Goal: Find specific page/section

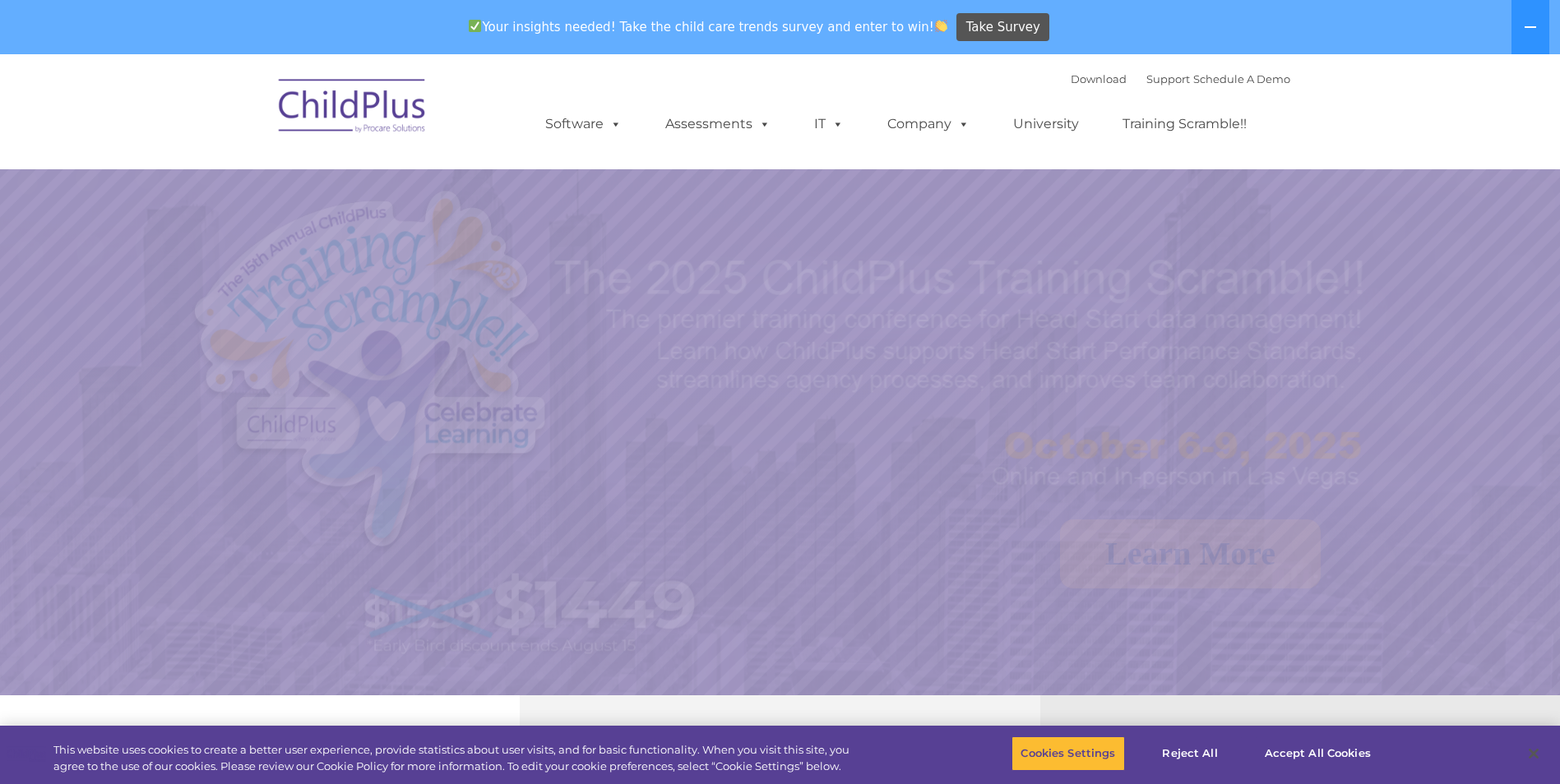
select select "MEDIUM"
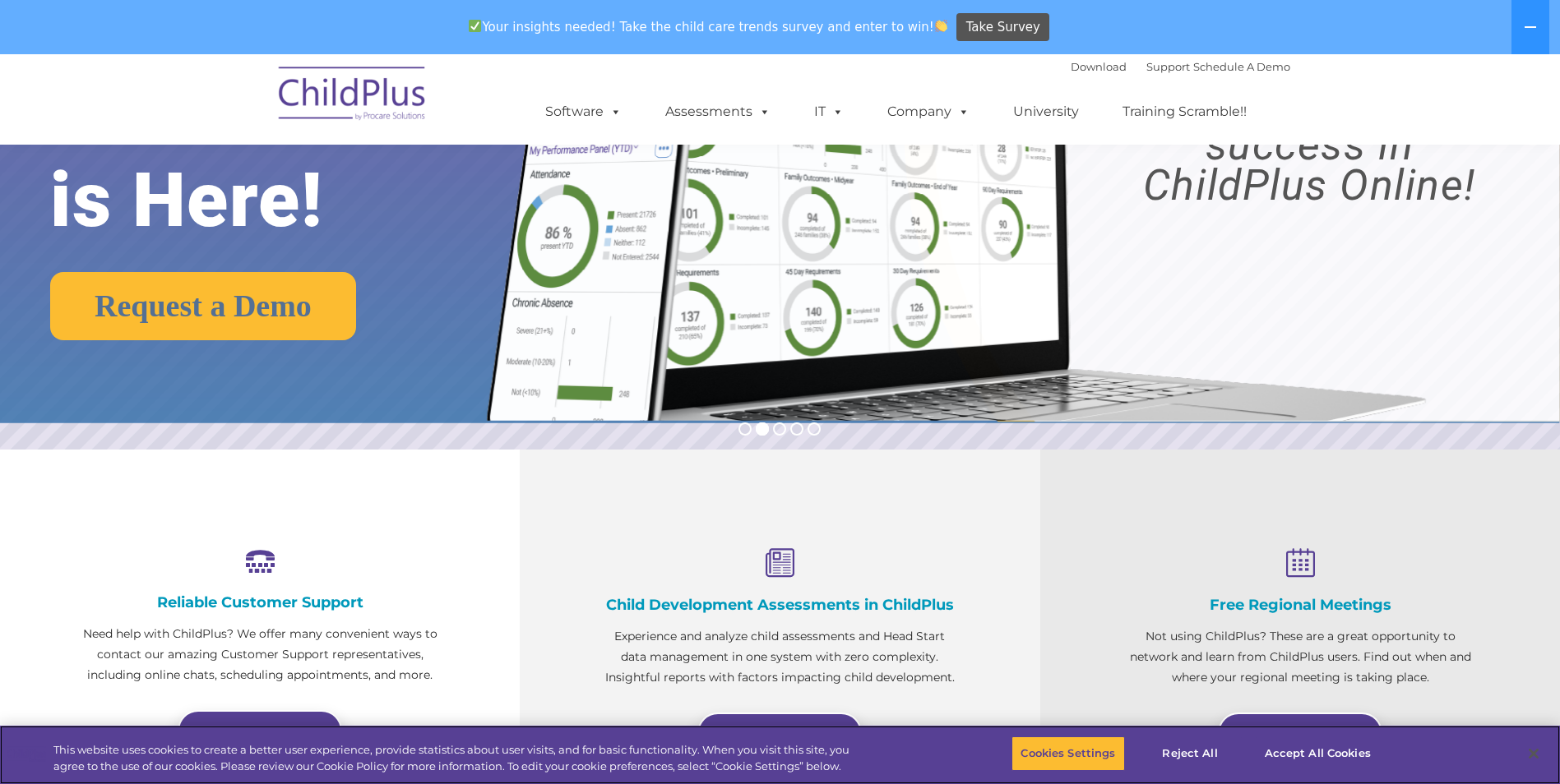
scroll to position [246, 0]
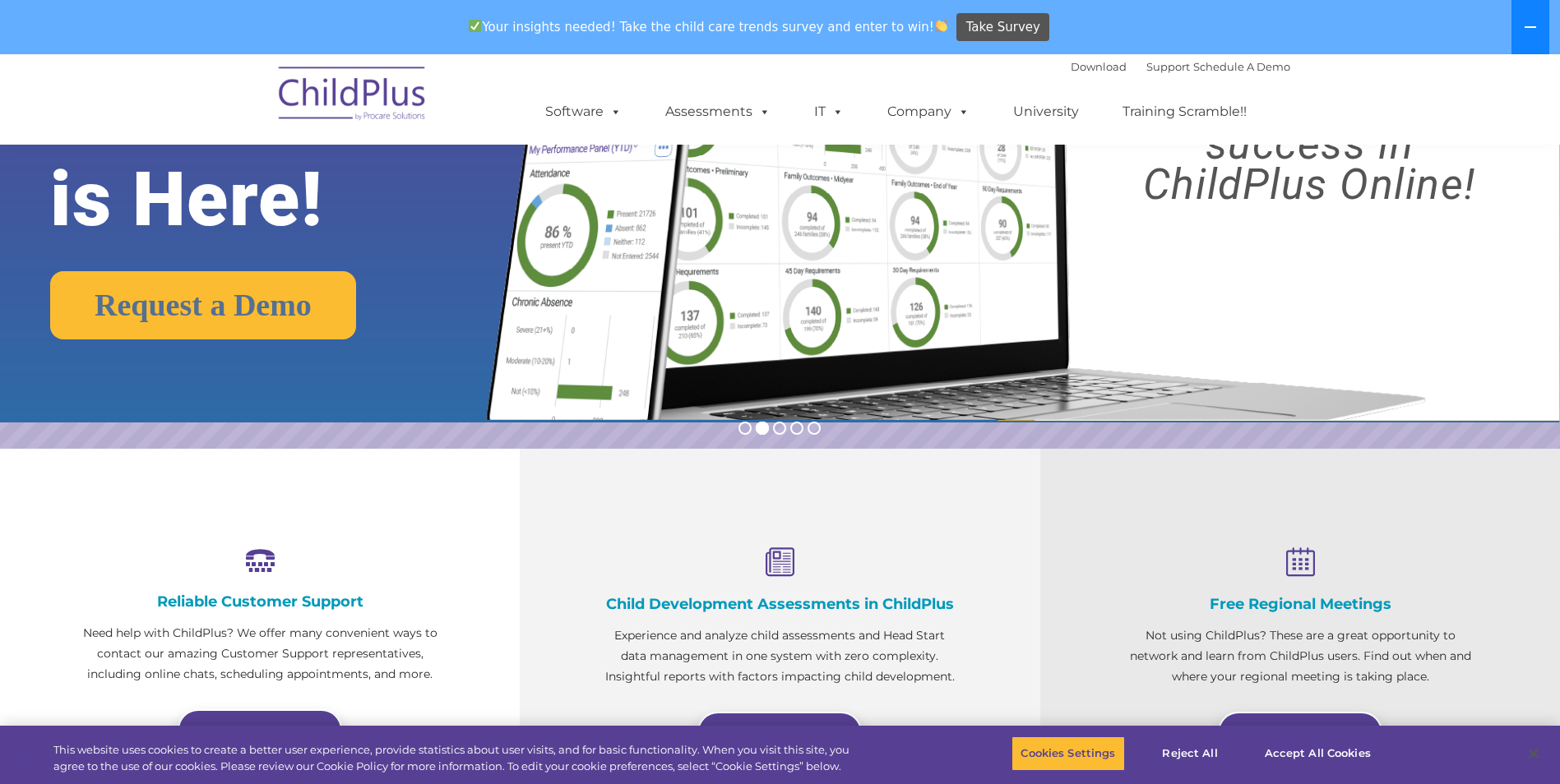
click at [1528, 36] on button at bounding box center [1530, 27] width 38 height 54
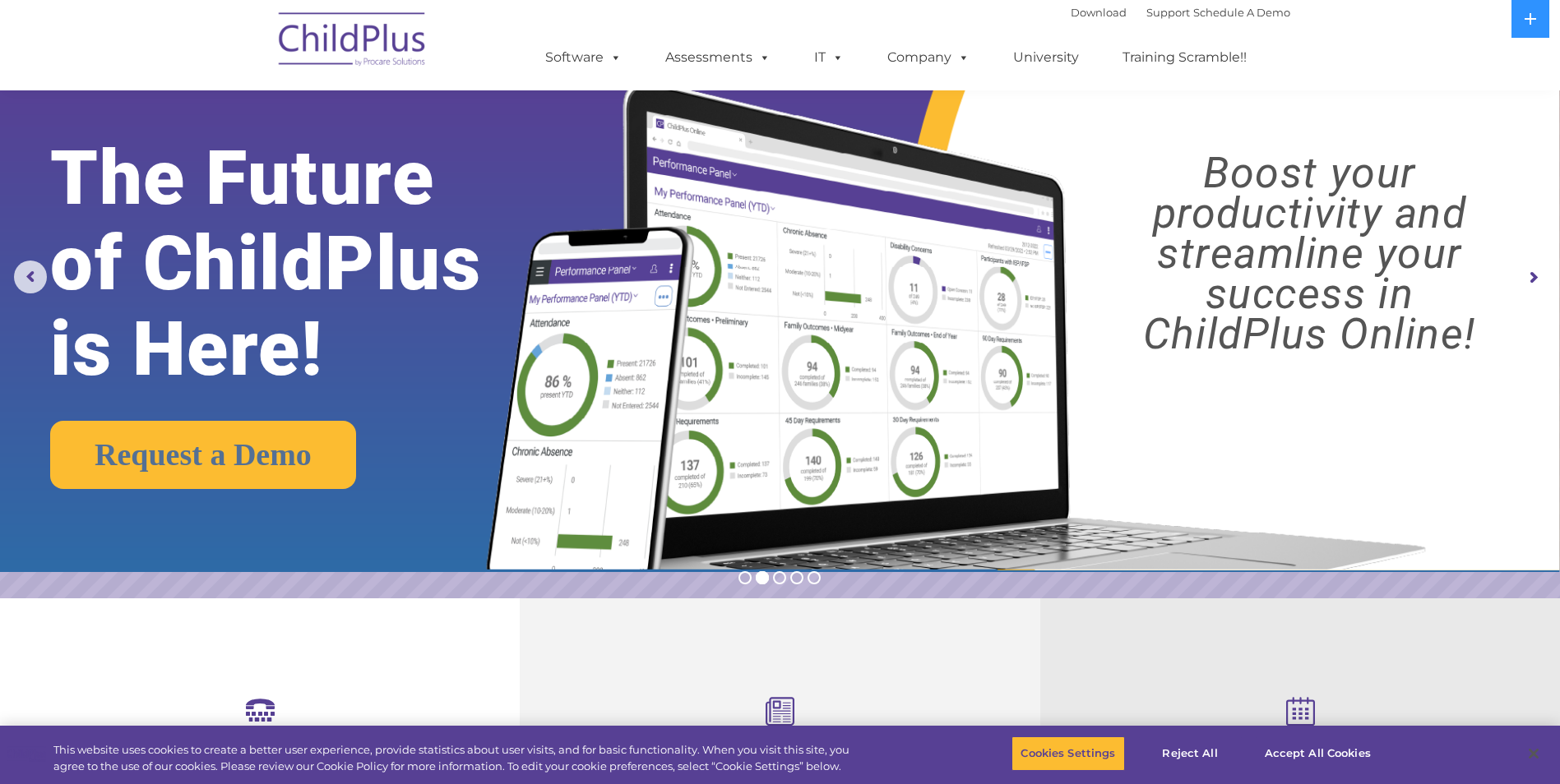
scroll to position [0, 0]
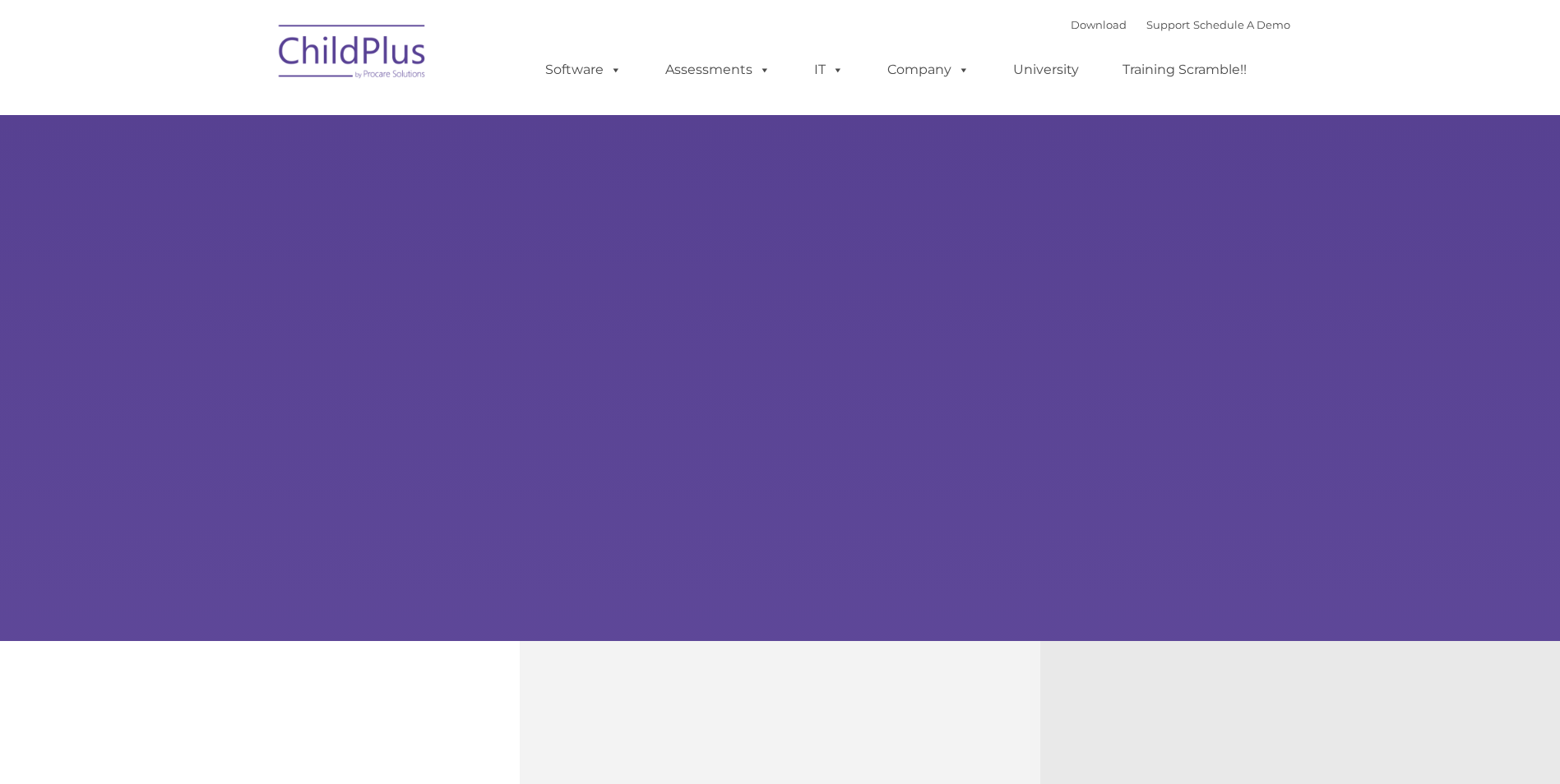
type input ""
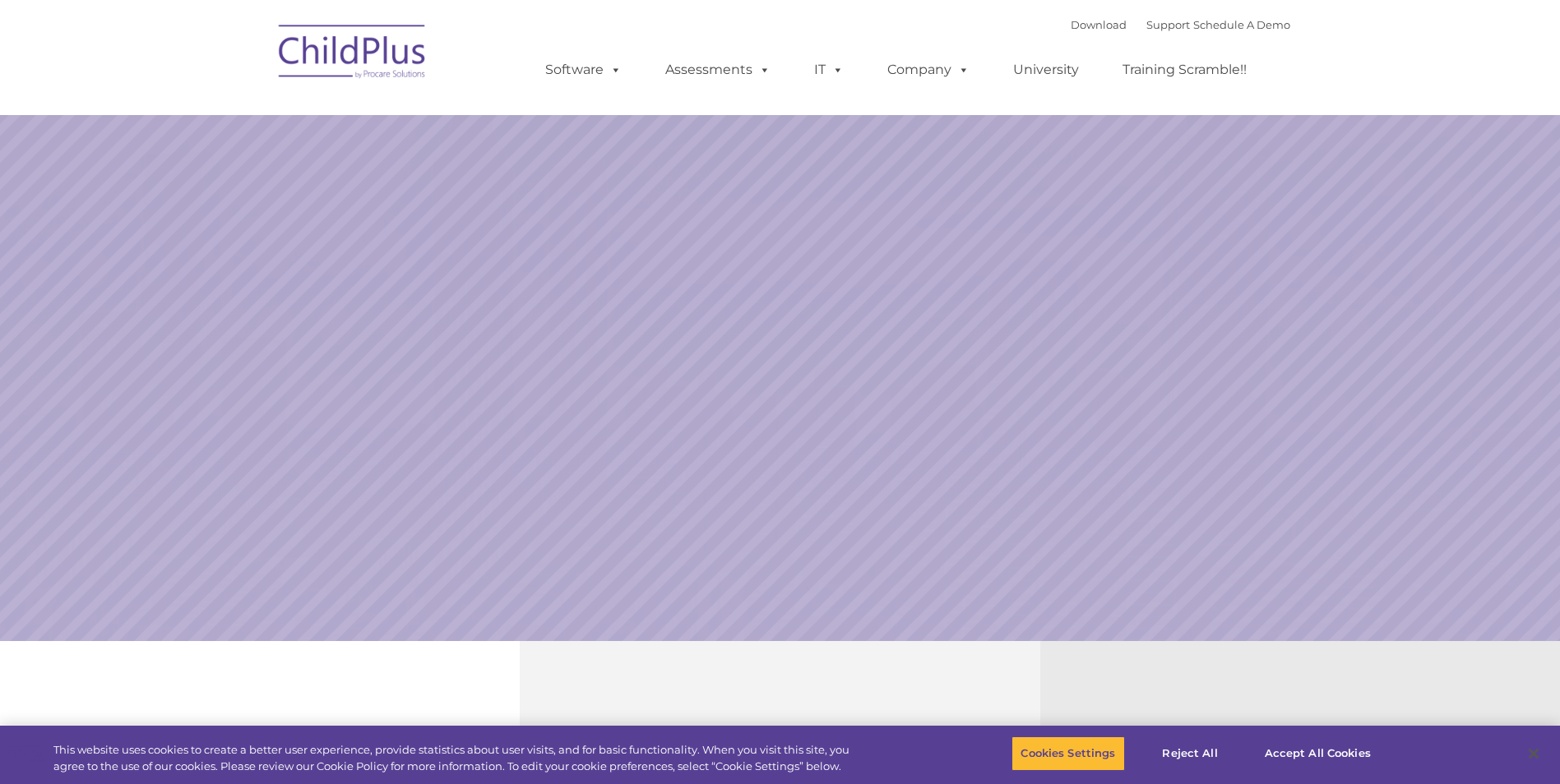
select select "MEDIUM"
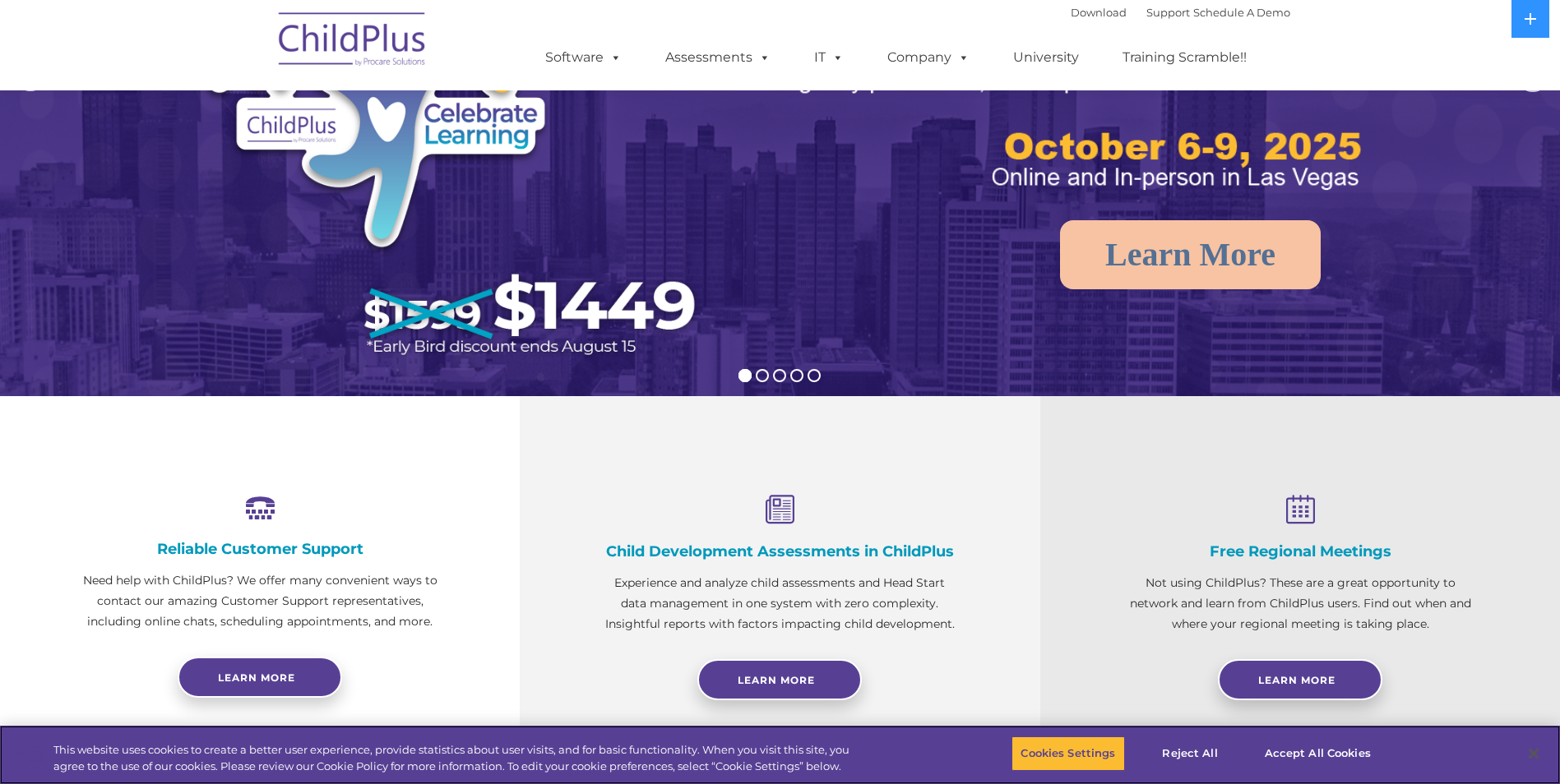
scroll to position [246, 0]
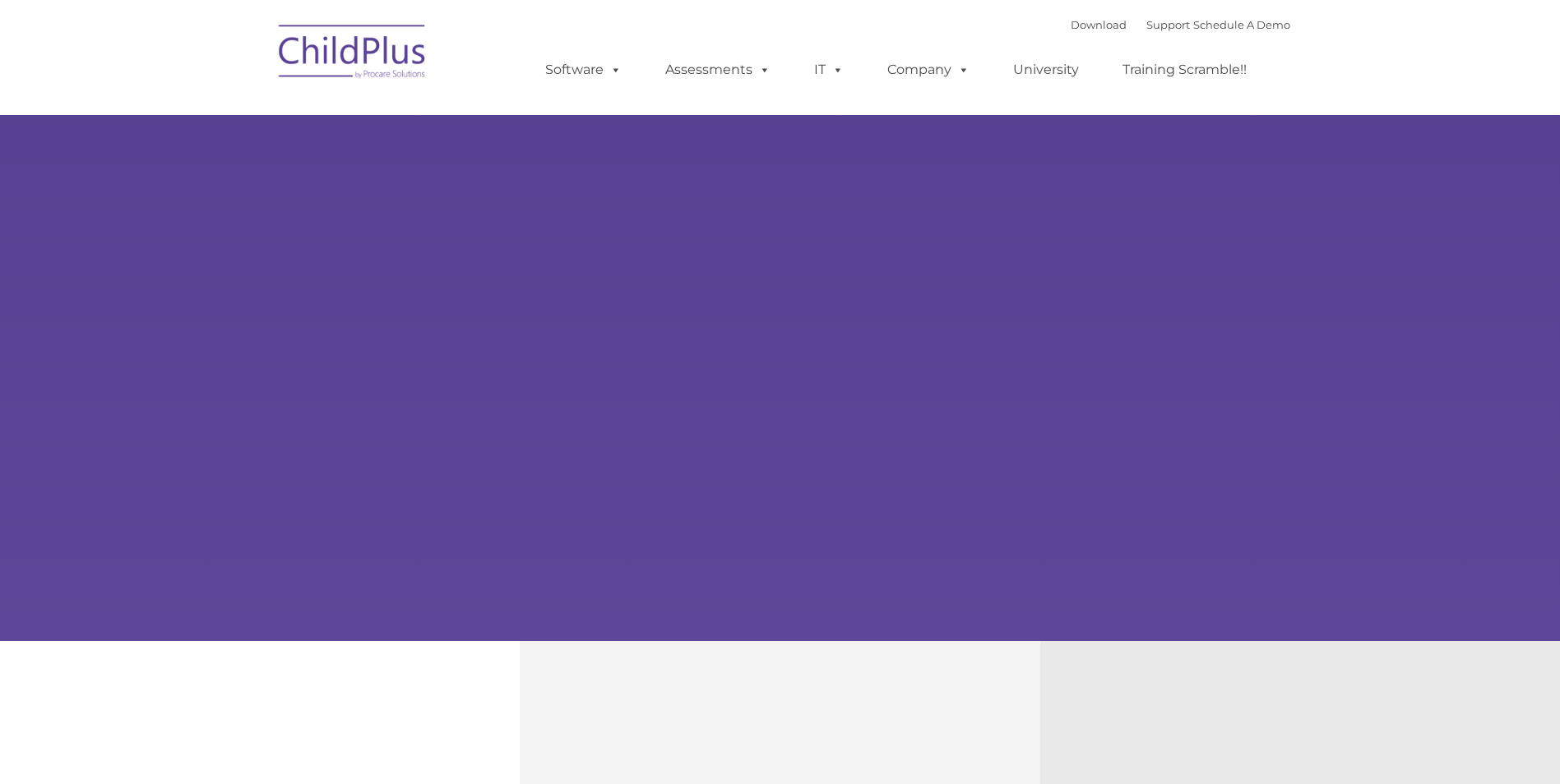
type input ""
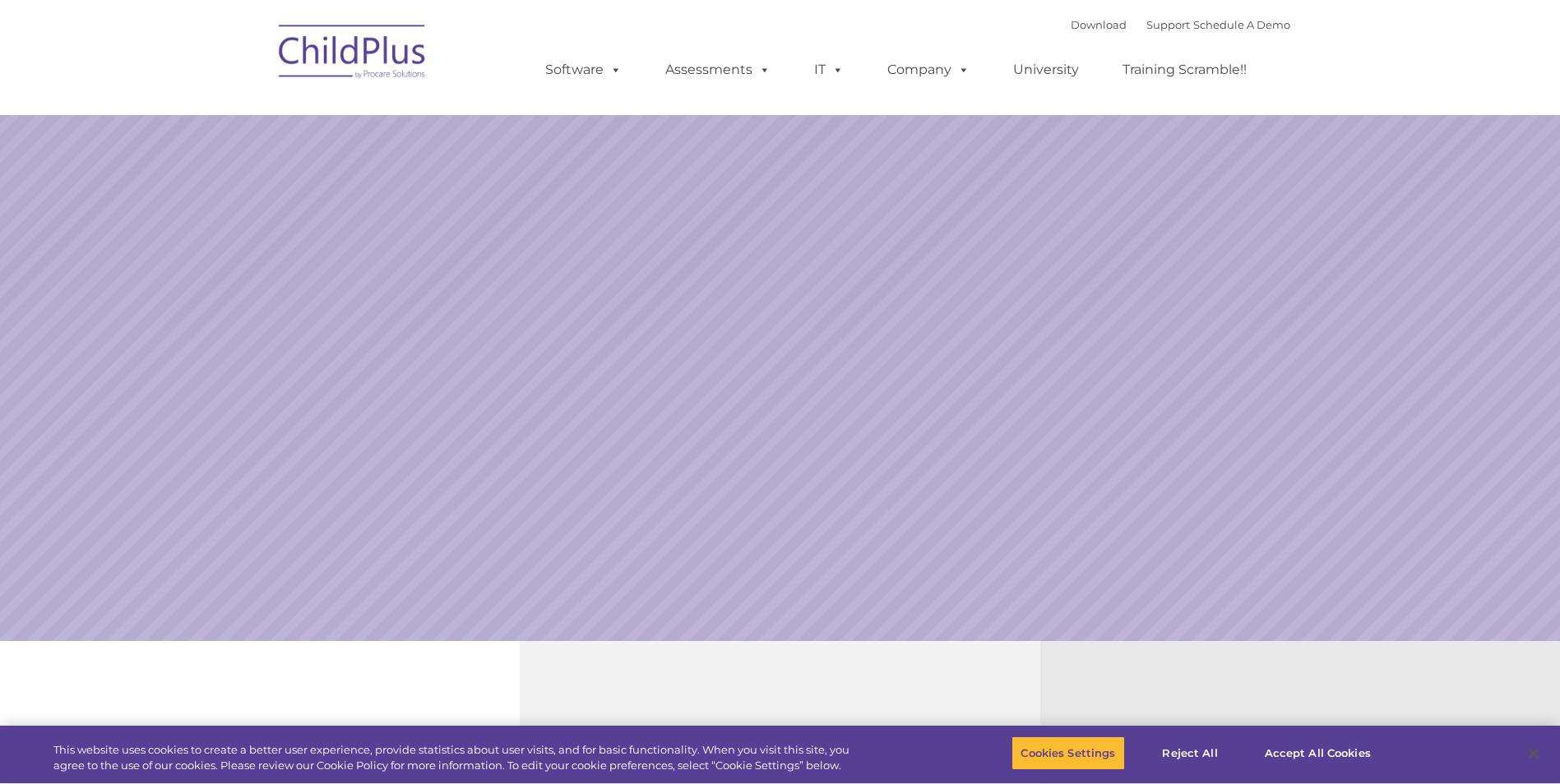
select select "MEDIUM"
